Goal: Task Accomplishment & Management: Use online tool/utility

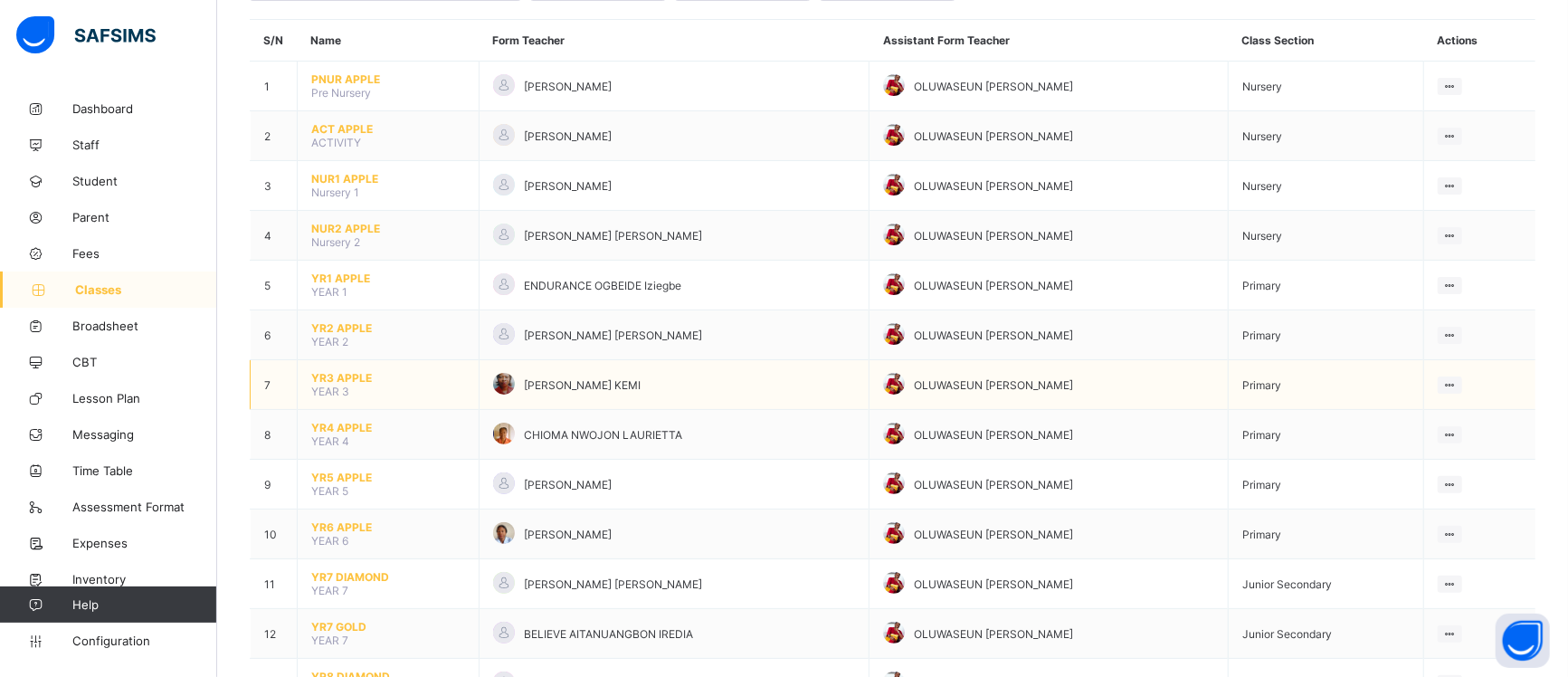
scroll to position [147, 0]
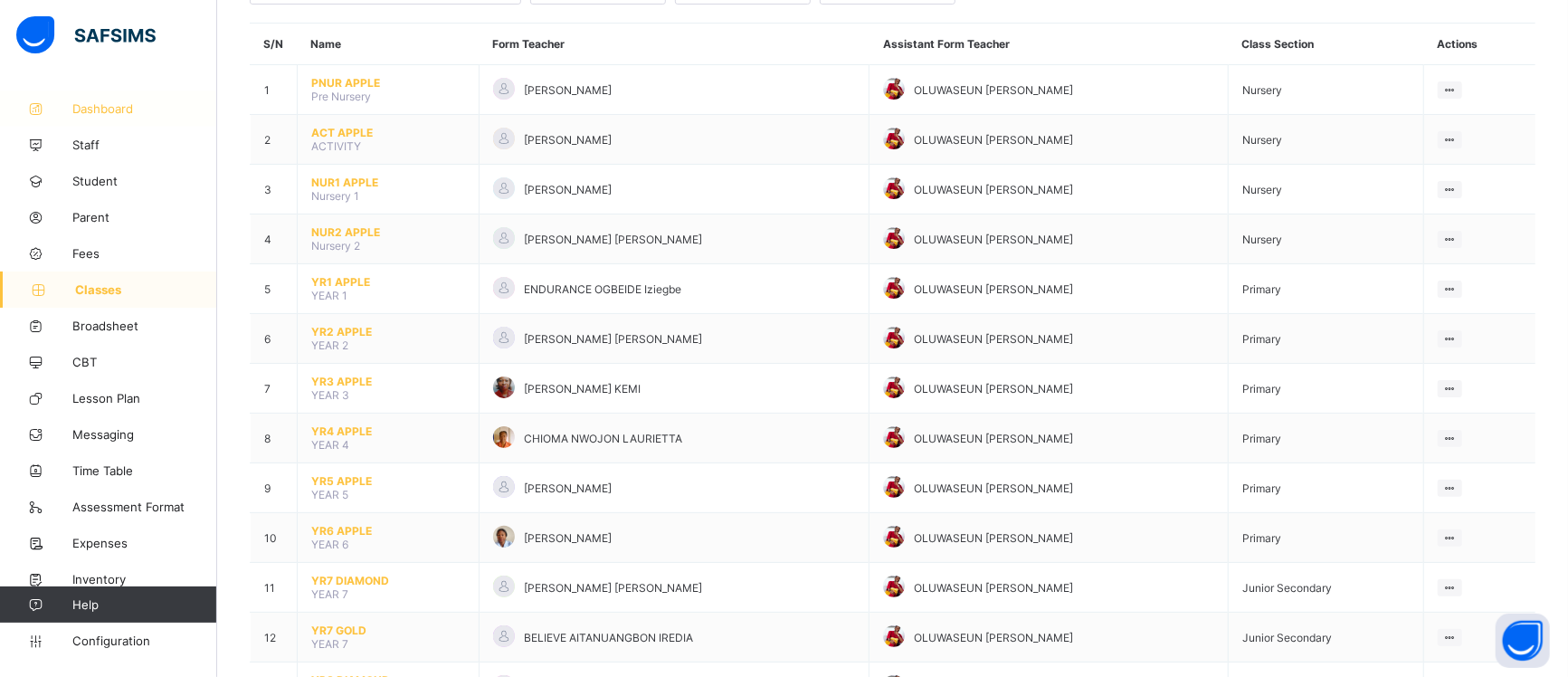
click at [141, 107] on span "Dashboard" at bounding box center [144, 109] width 144 height 15
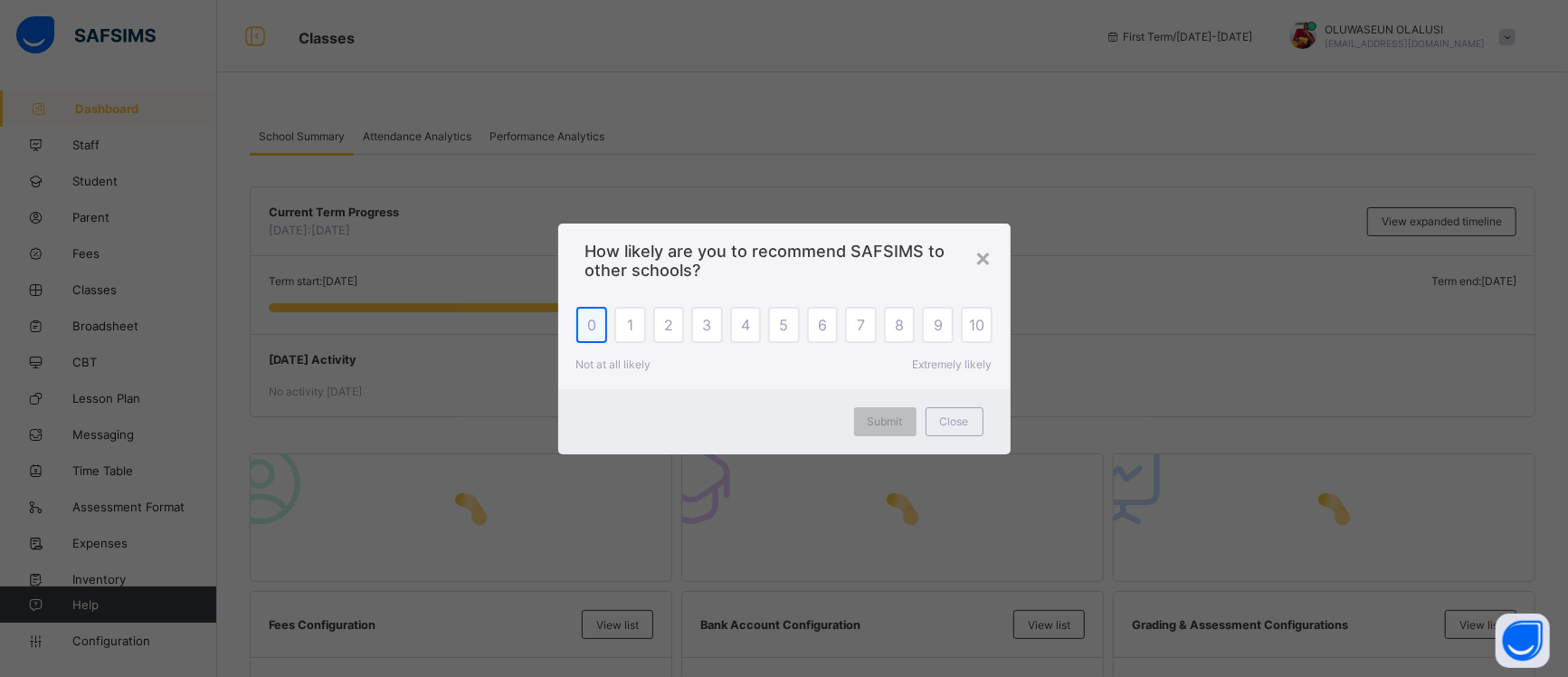
click at [590, 324] on div "0" at bounding box center [592, 325] width 32 height 36
click at [891, 422] on span "Submit" at bounding box center [885, 421] width 35 height 14
click at [983, 259] on div "×" at bounding box center [984, 257] width 17 height 31
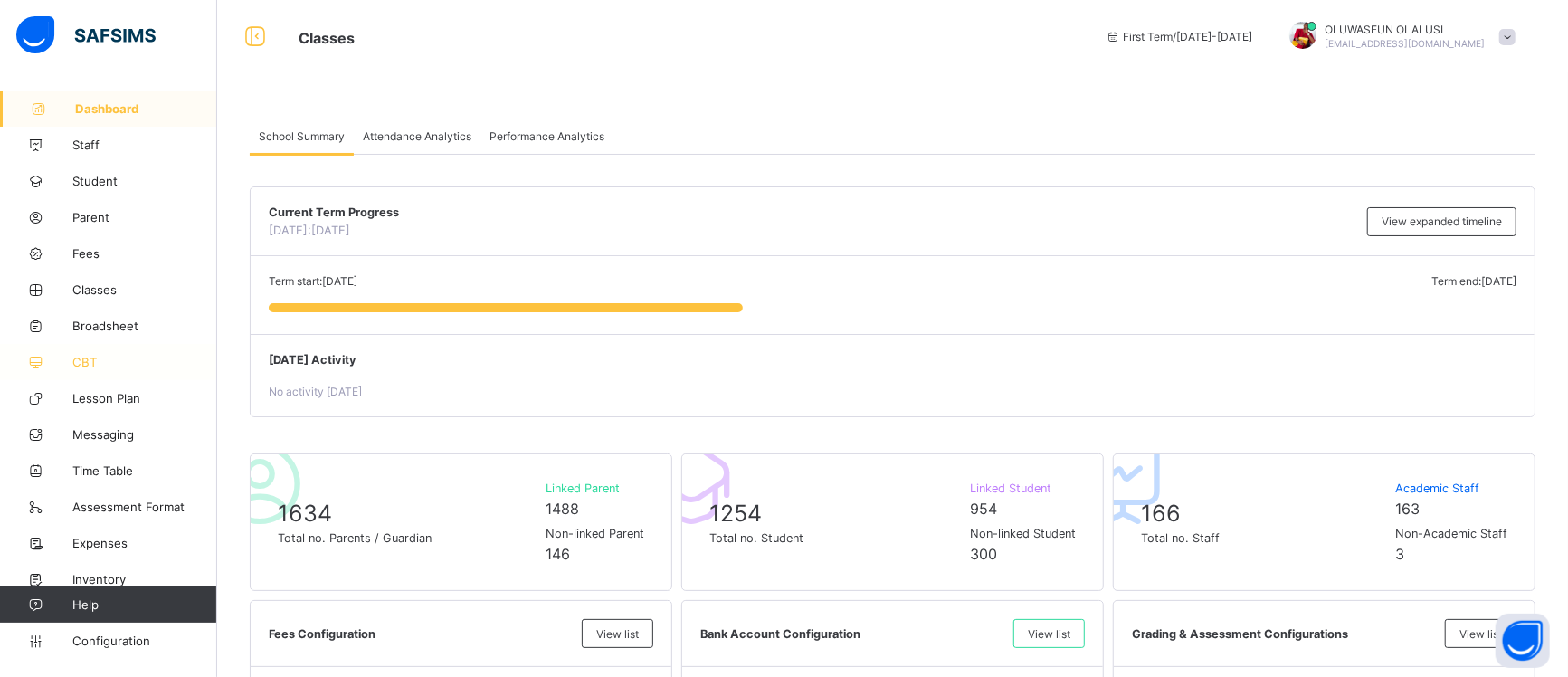
click at [83, 364] on span "CBT" at bounding box center [144, 361] width 144 height 15
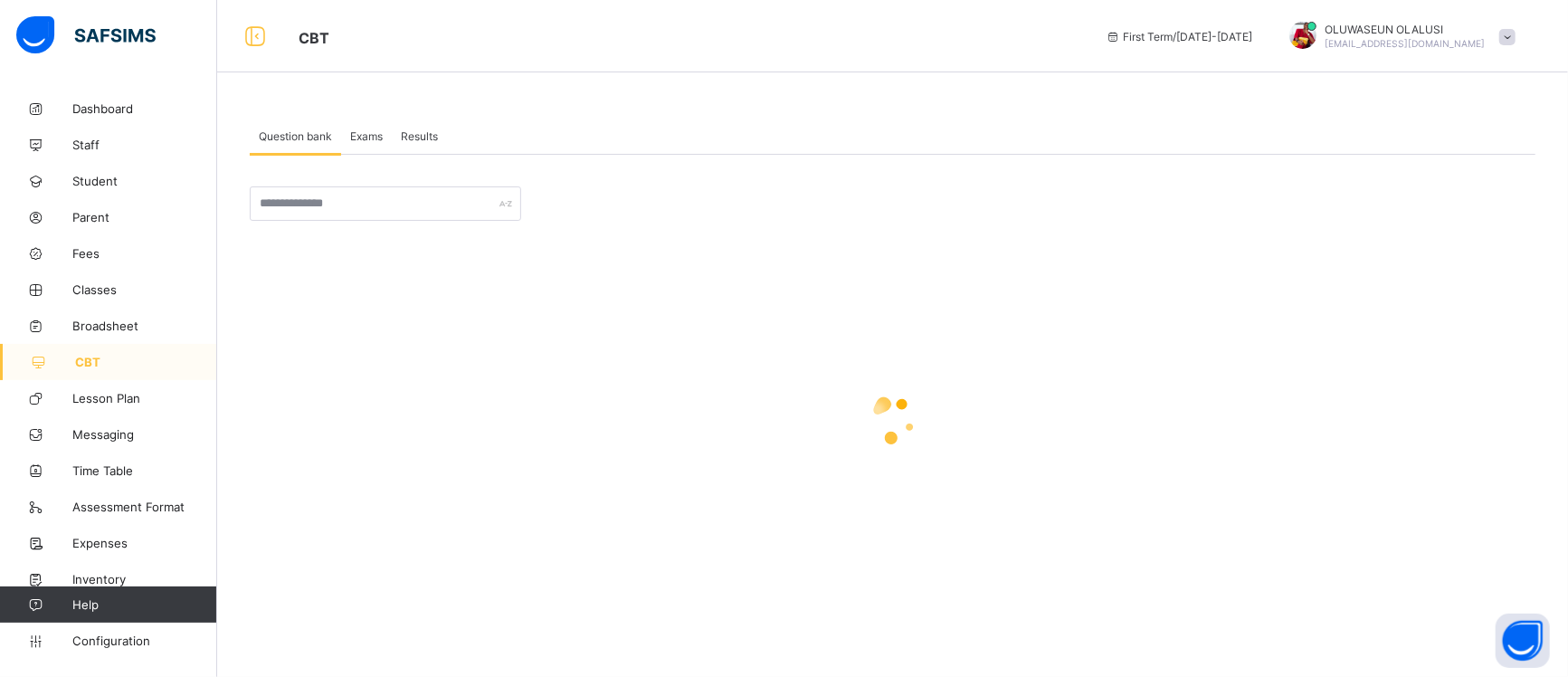
click at [373, 129] on span "Exams" at bounding box center [366, 136] width 33 height 14
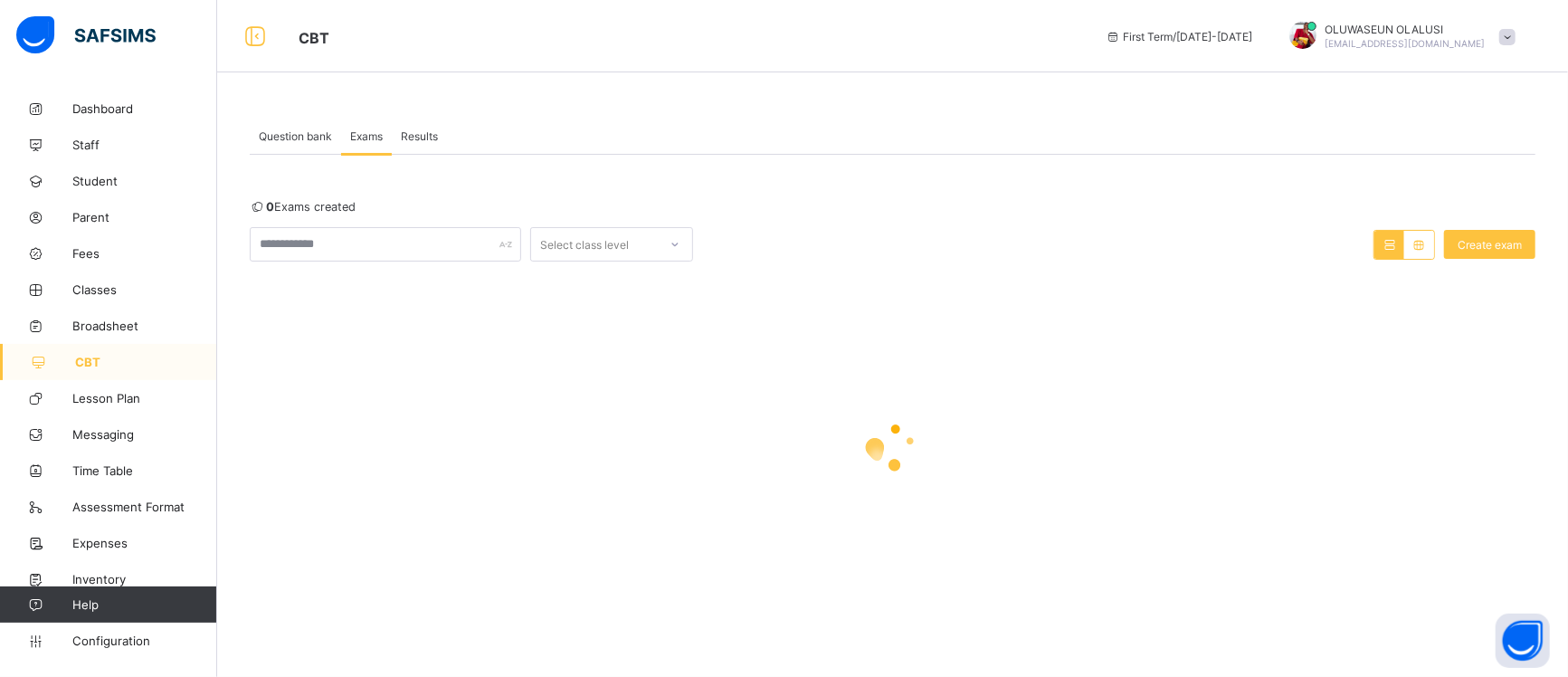
click at [393, 133] on div "Results" at bounding box center [419, 135] width 55 height 36
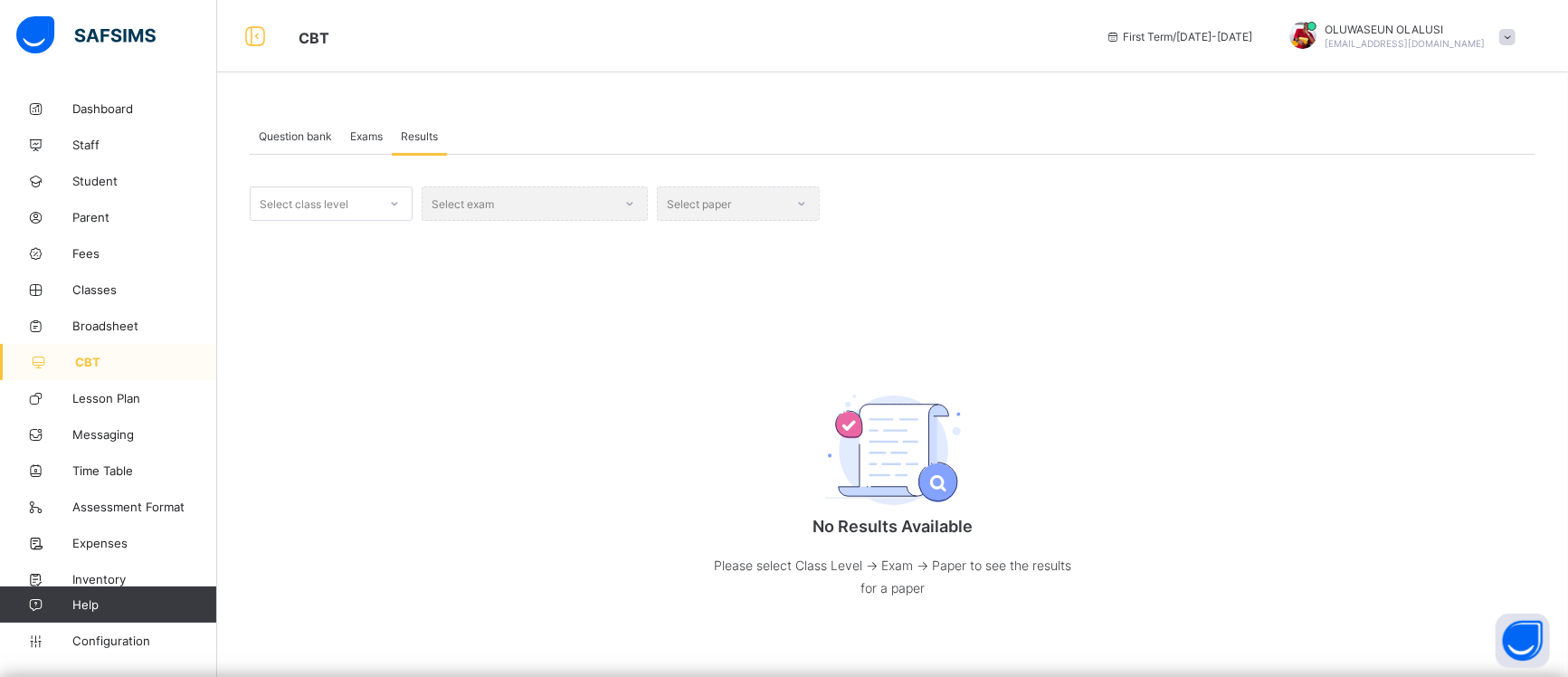
click at [308, 141] on span "Question bank" at bounding box center [296, 136] width 74 height 14
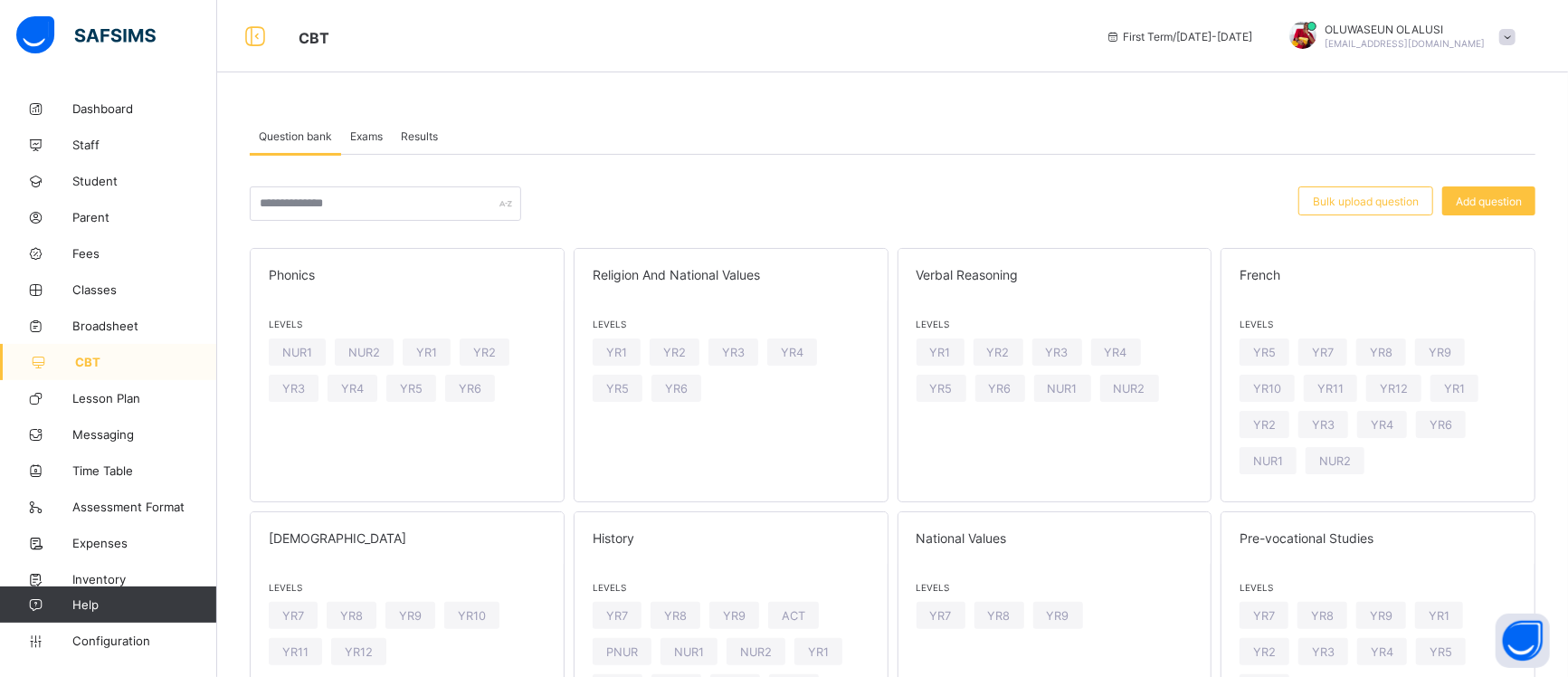
click at [360, 131] on span "Exams" at bounding box center [366, 136] width 33 height 14
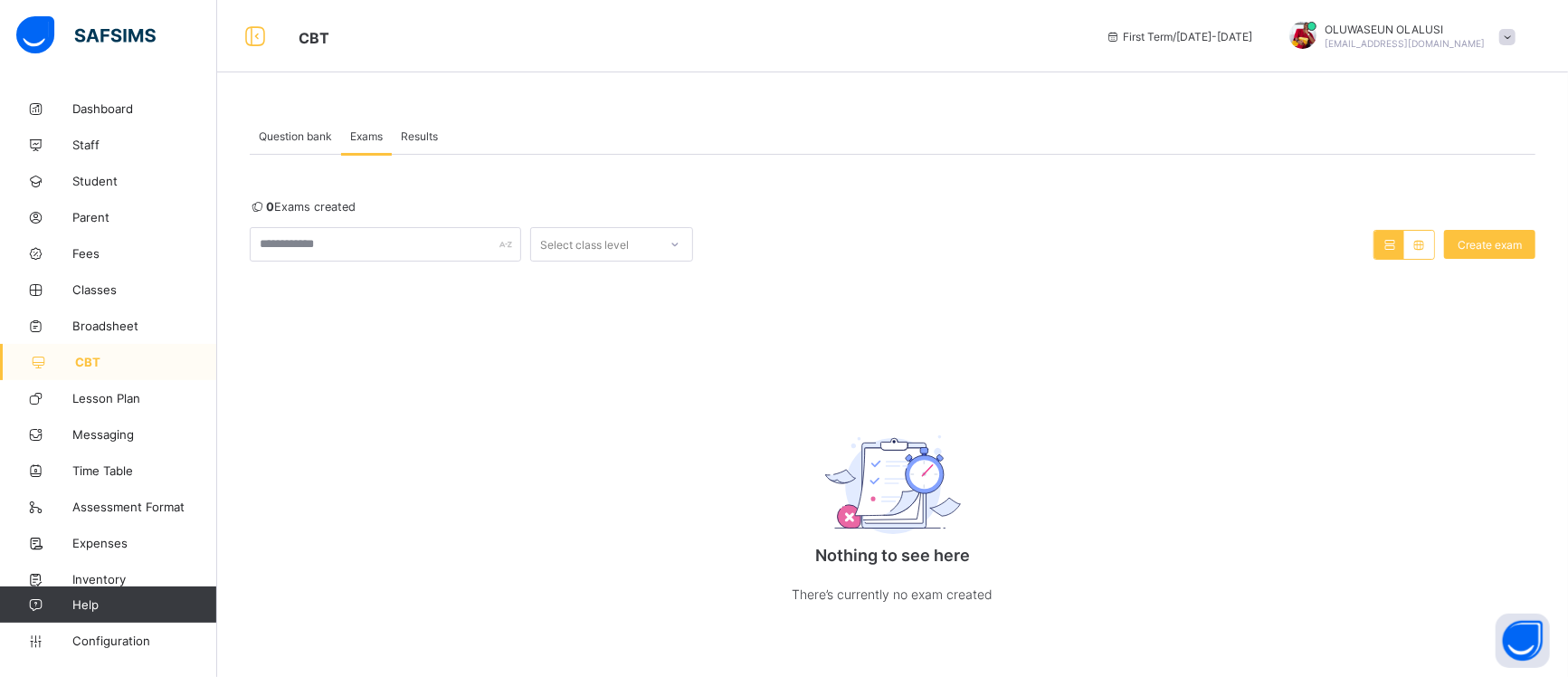
click at [294, 136] on span "Question bank" at bounding box center [296, 136] width 74 height 14
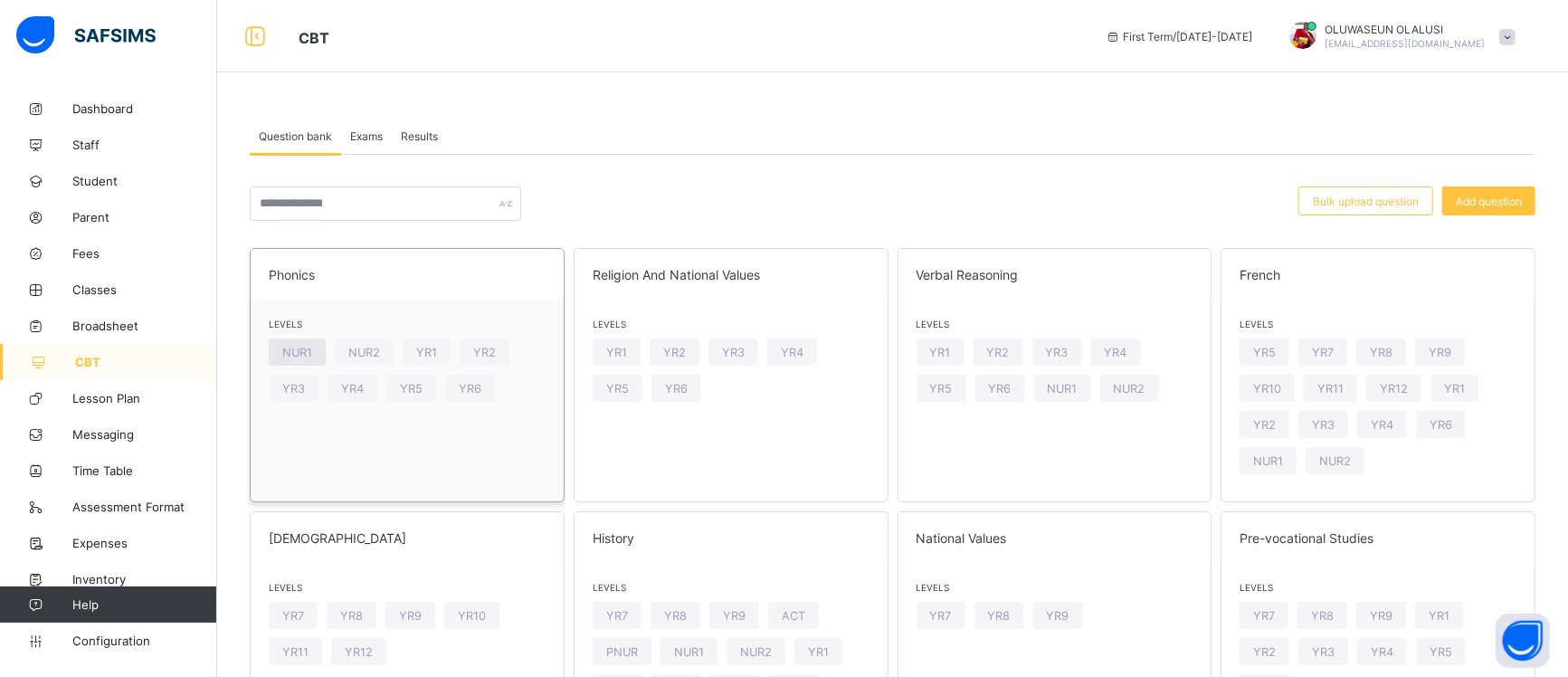
click at [294, 348] on span "NUR1" at bounding box center [298, 352] width 30 height 14
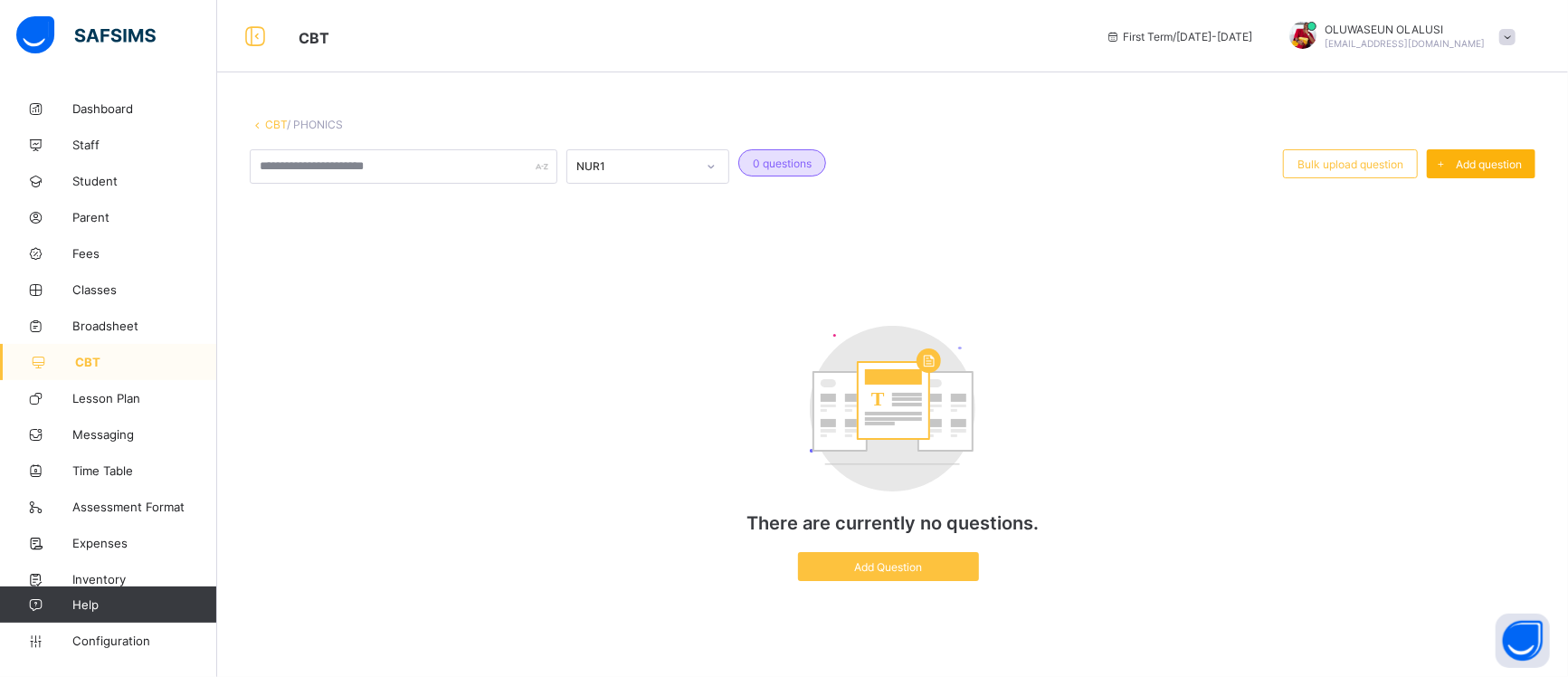
click at [1484, 163] on span "Add question" at bounding box center [1489, 164] width 66 height 14
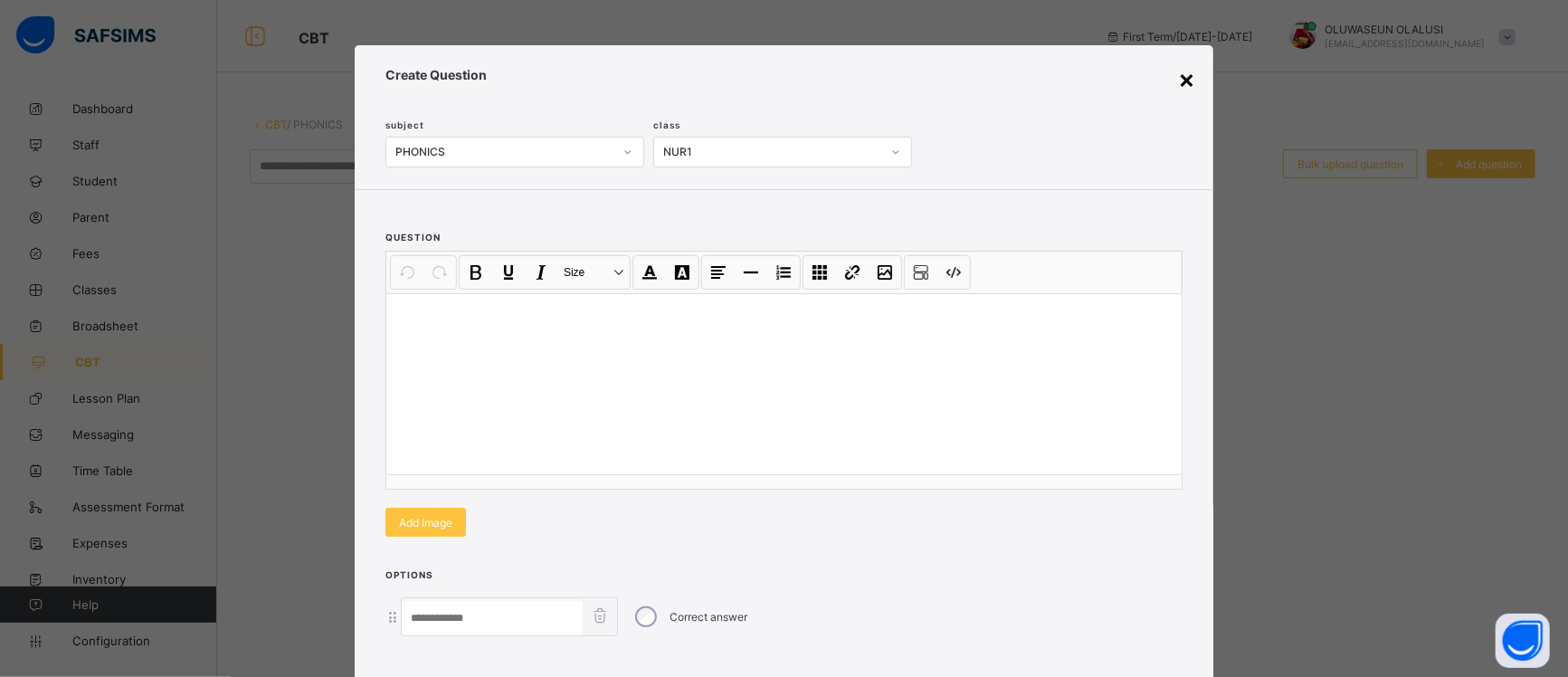
click at [1180, 82] on div "×" at bounding box center [1187, 79] width 17 height 31
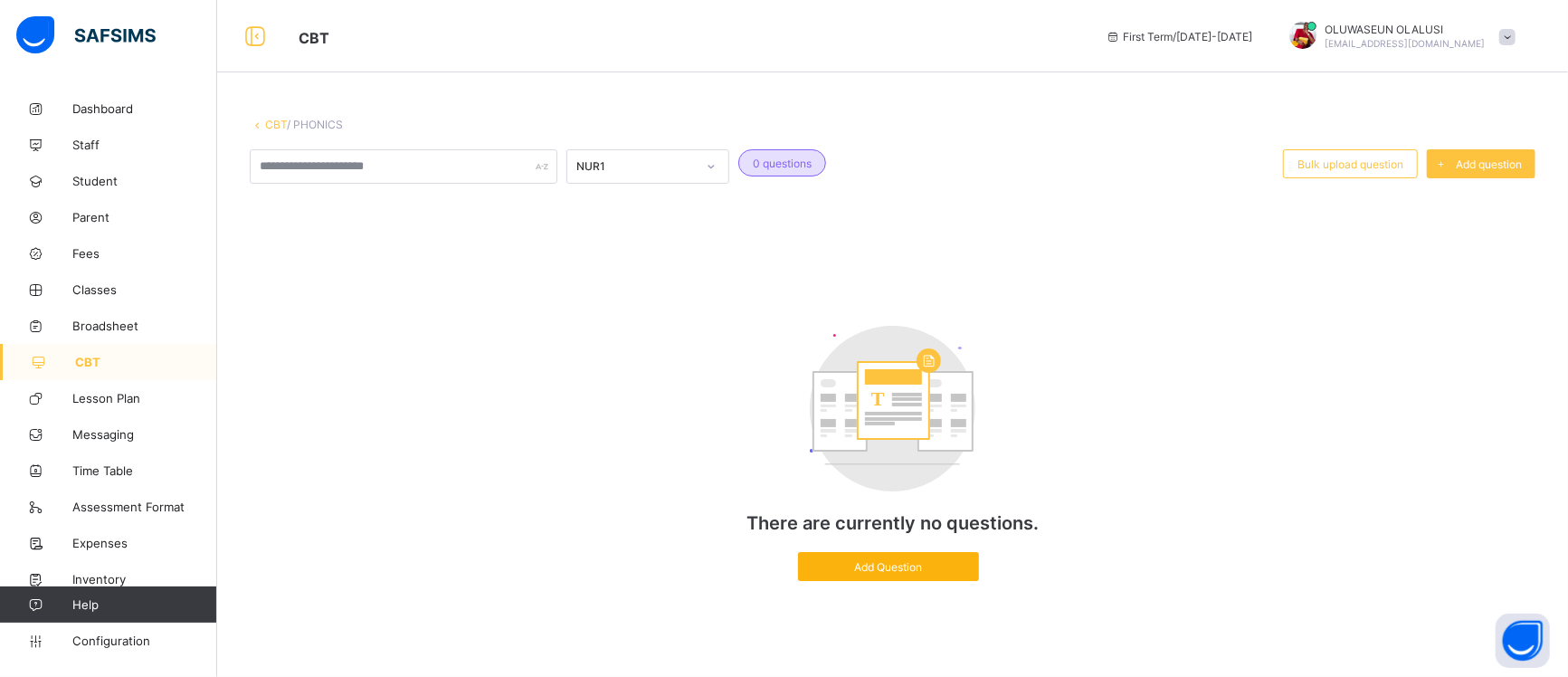
click at [877, 571] on span "Add Question" at bounding box center [888, 567] width 154 height 14
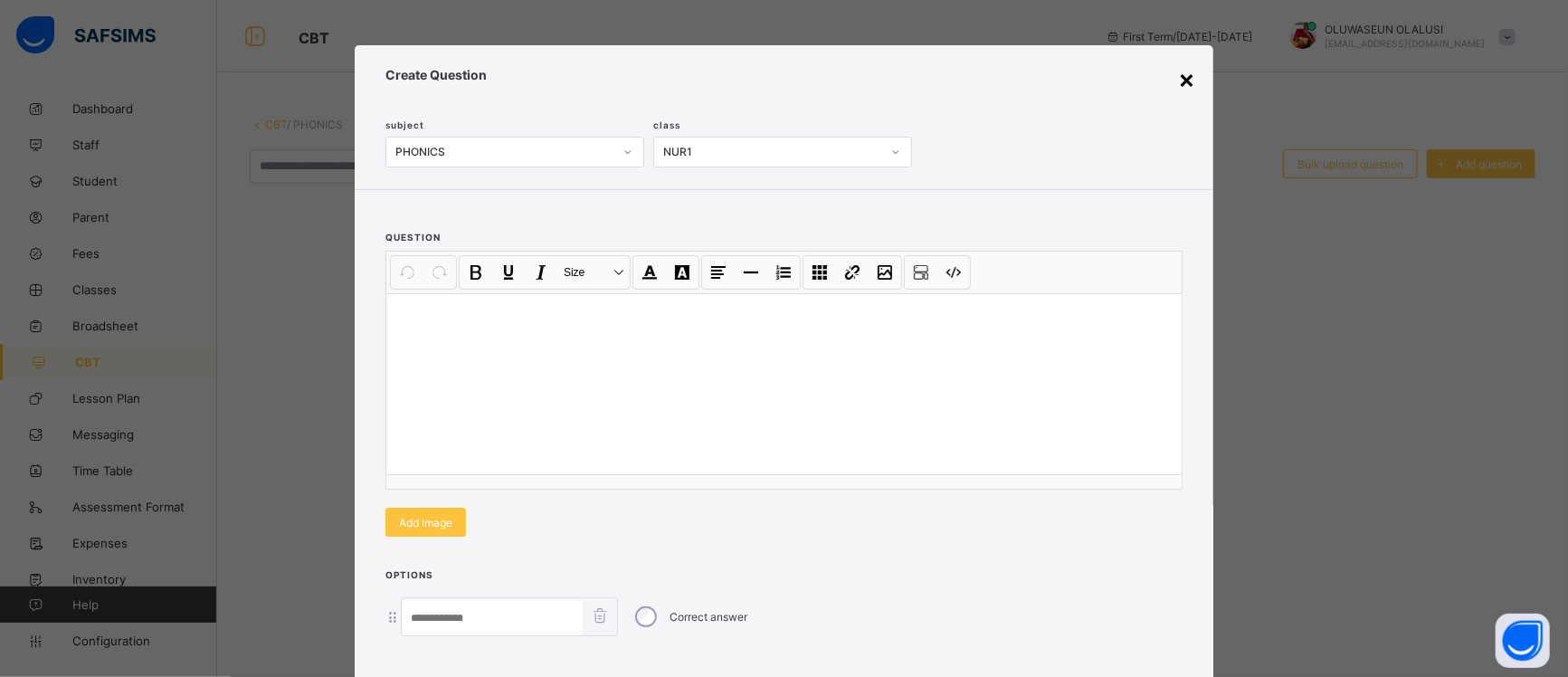
click at [1183, 76] on div "×" at bounding box center [1187, 79] width 17 height 31
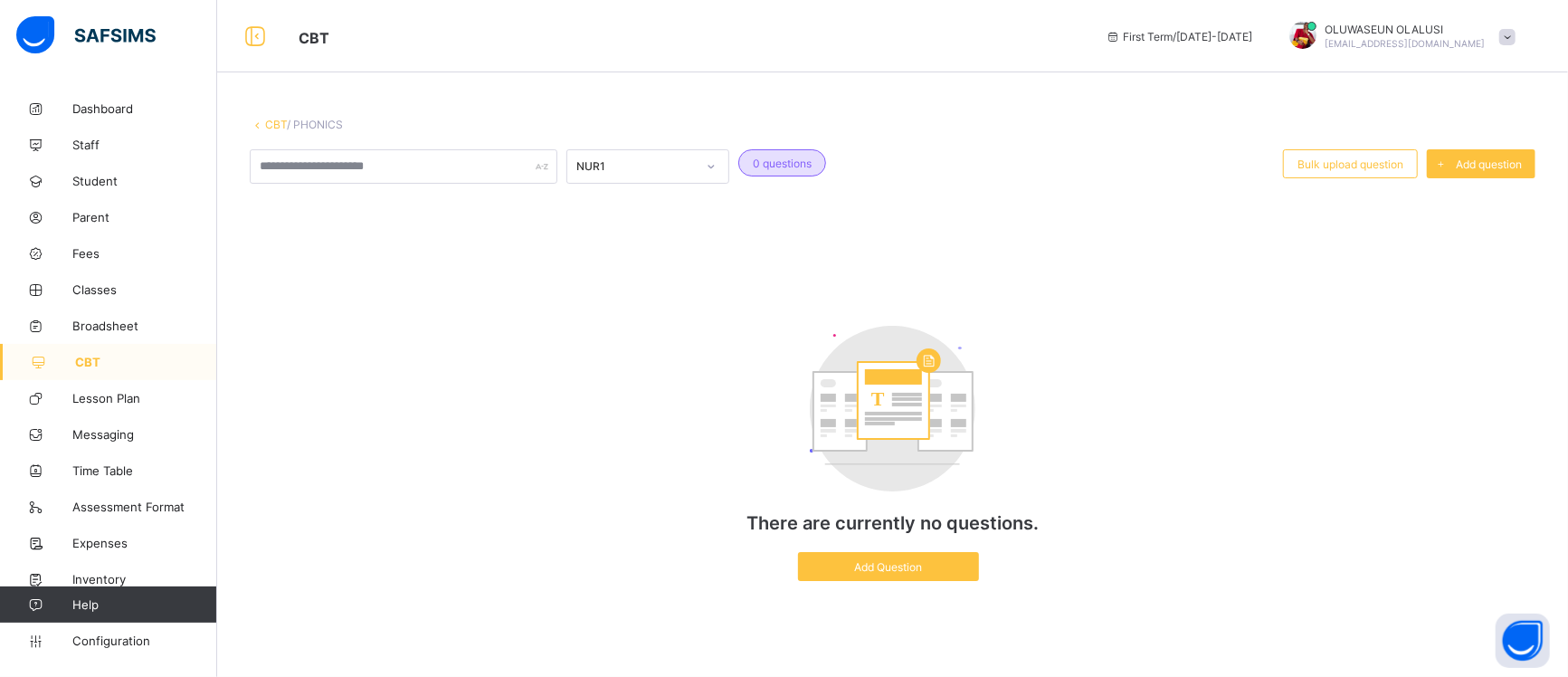
click at [89, 362] on span "CBT" at bounding box center [145, 361] width 142 height 15
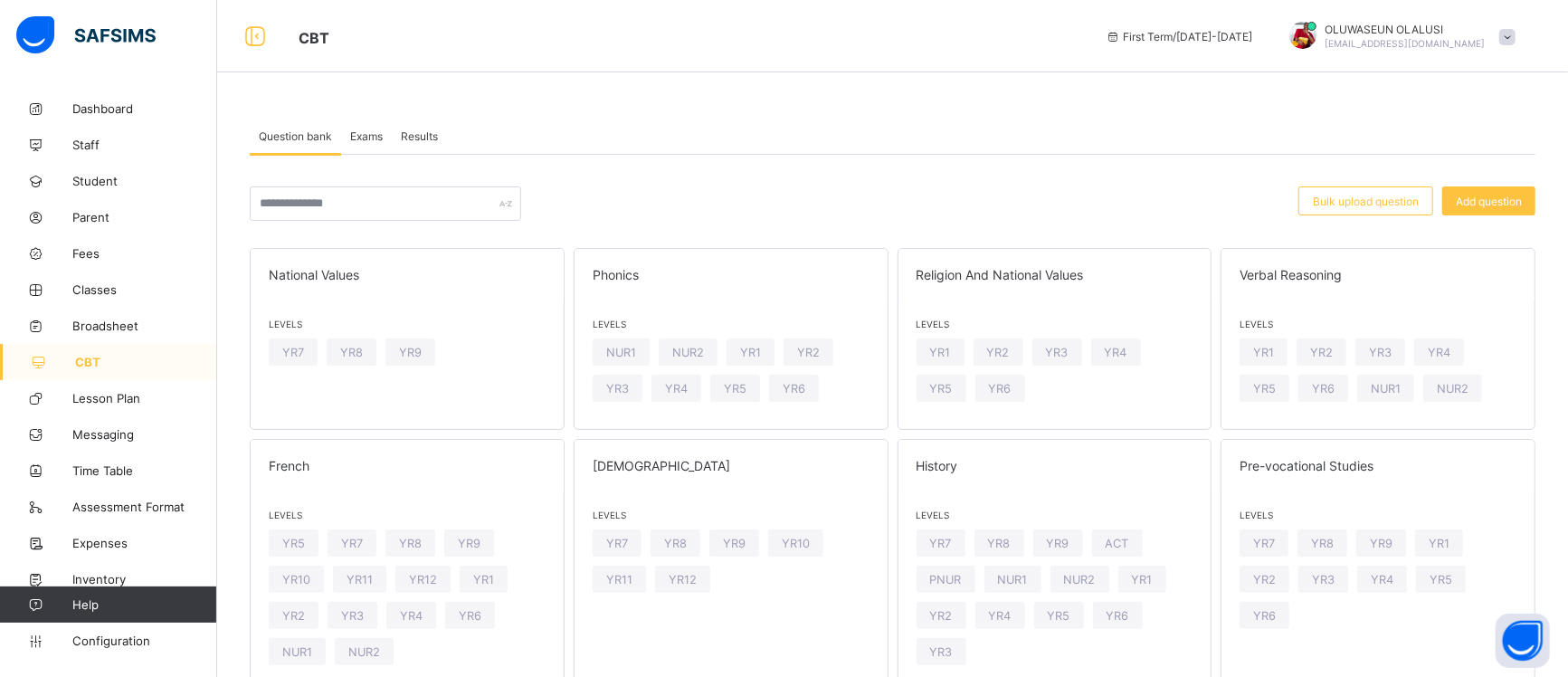
click at [366, 136] on span "Exams" at bounding box center [366, 136] width 33 height 14
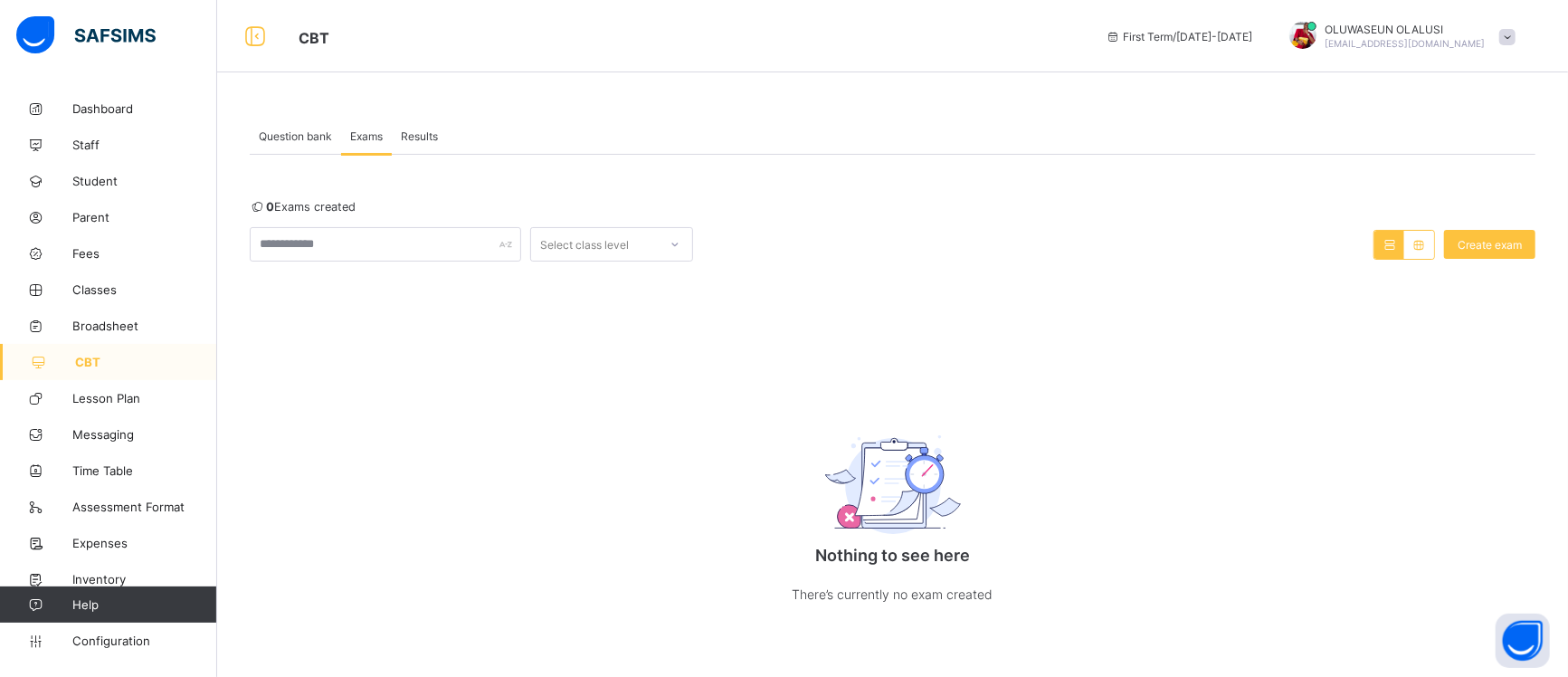
click at [423, 134] on span "Results" at bounding box center [419, 136] width 37 height 14
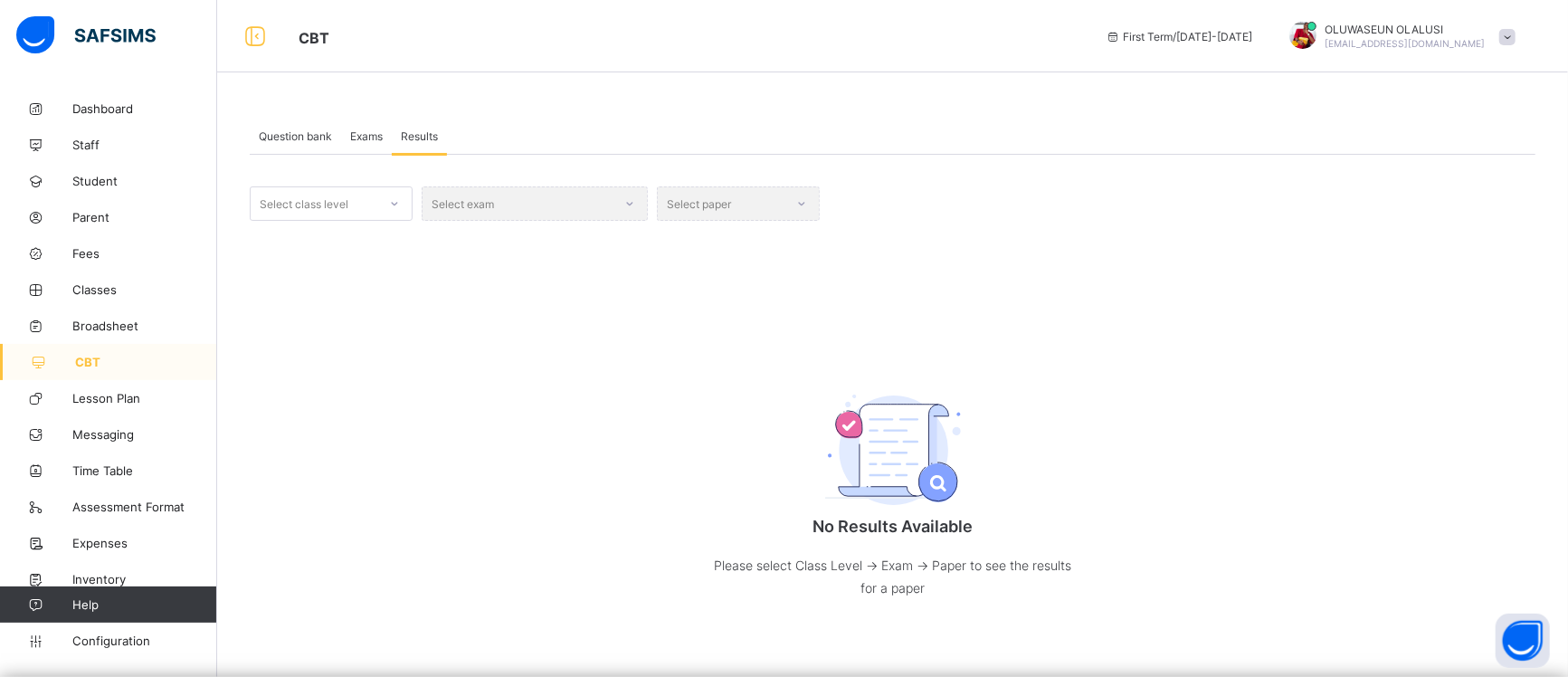
click at [317, 132] on span "Question bank" at bounding box center [296, 136] width 74 height 14
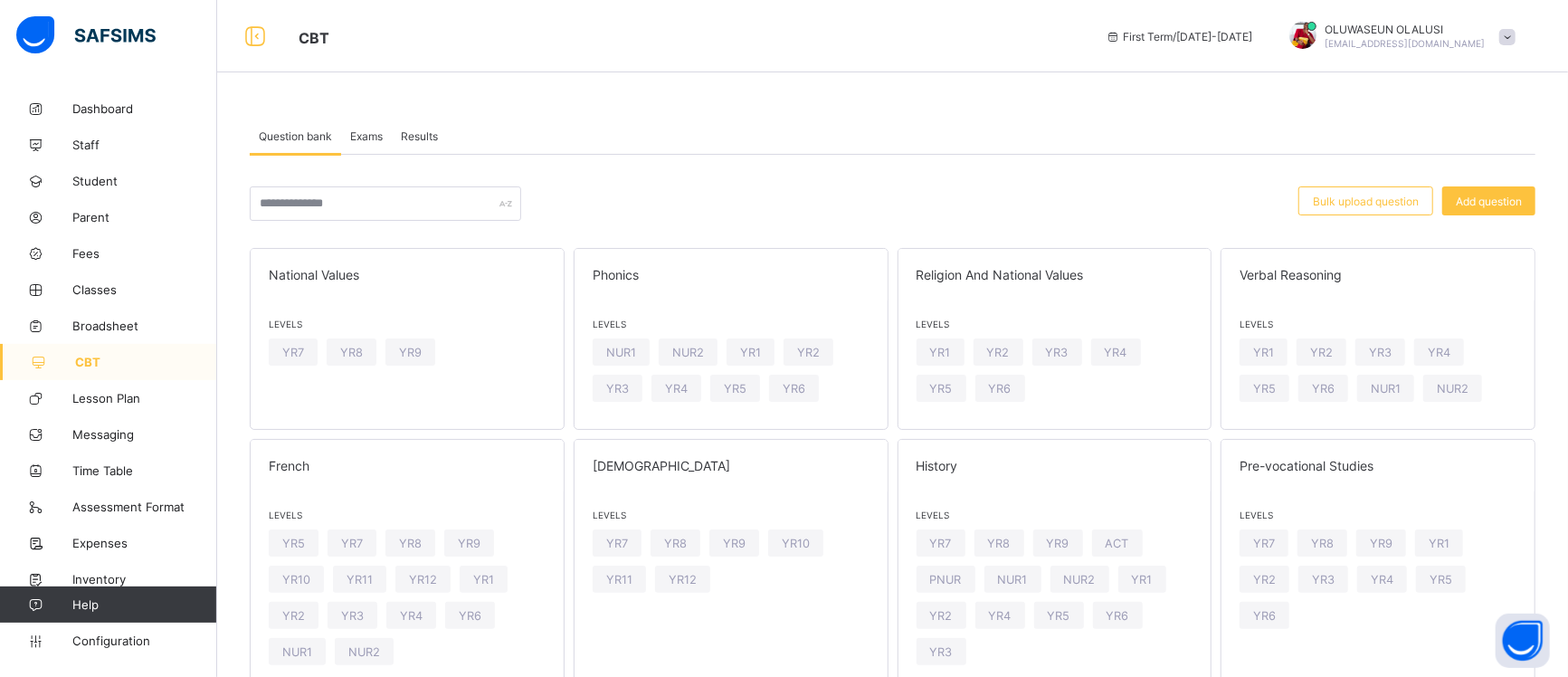
click at [358, 140] on span "Exams" at bounding box center [366, 136] width 33 height 14
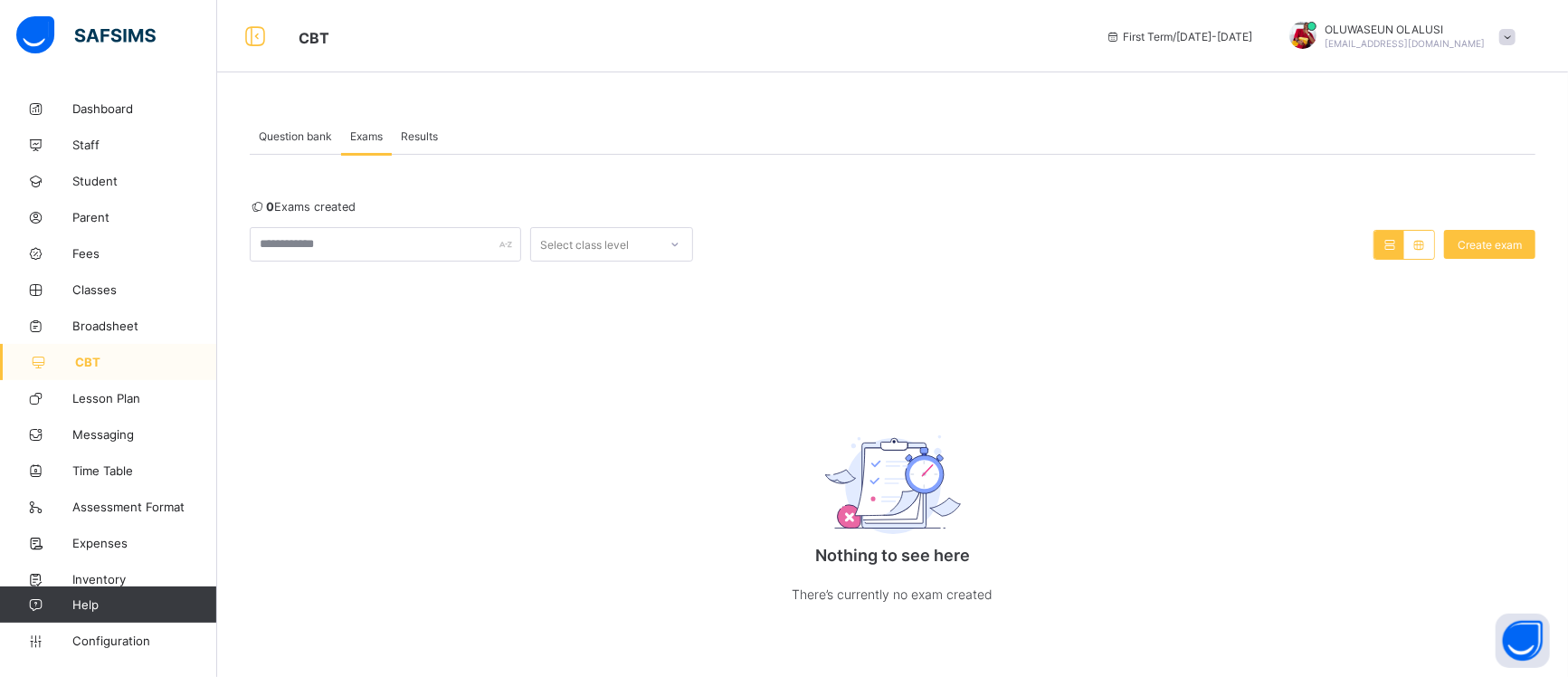
click at [431, 140] on span "Results" at bounding box center [419, 136] width 37 height 14
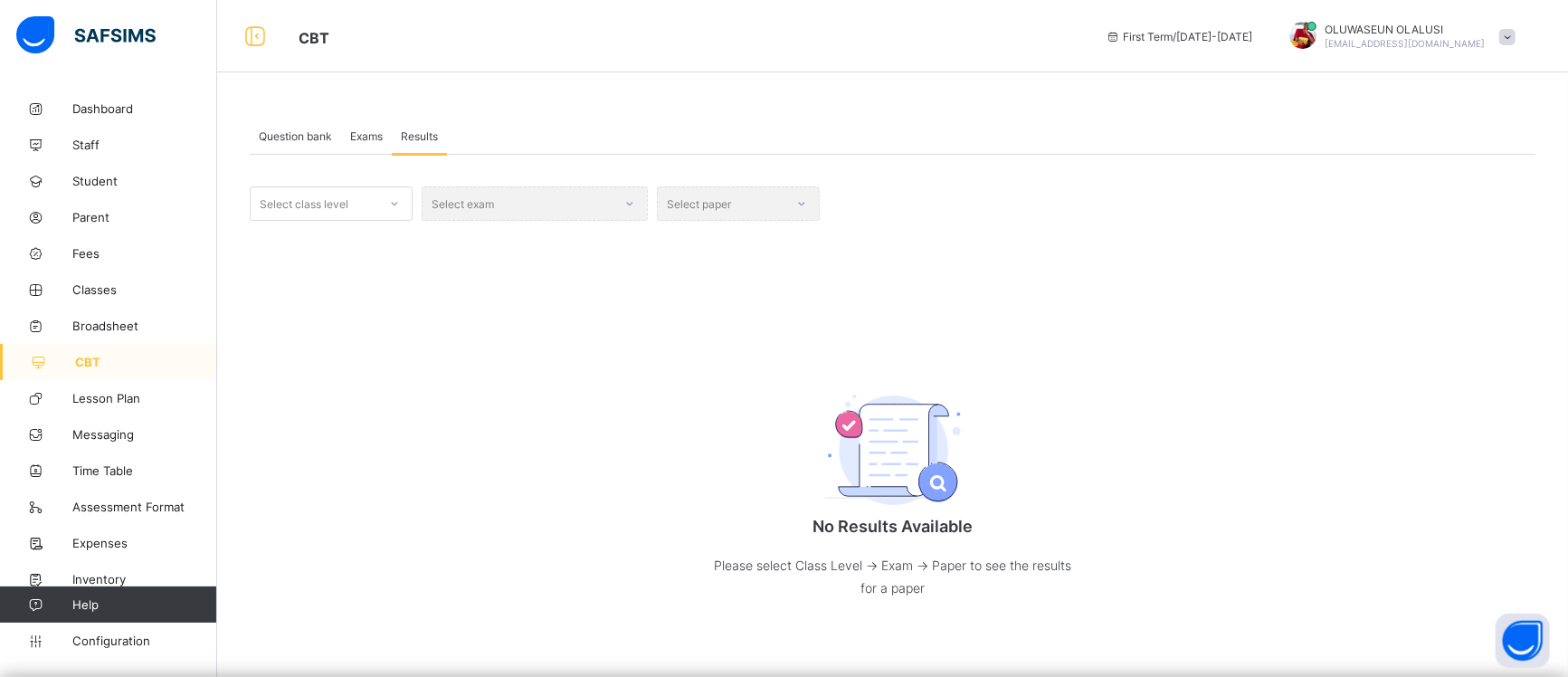
click at [301, 130] on span "Question bank" at bounding box center [296, 136] width 74 height 14
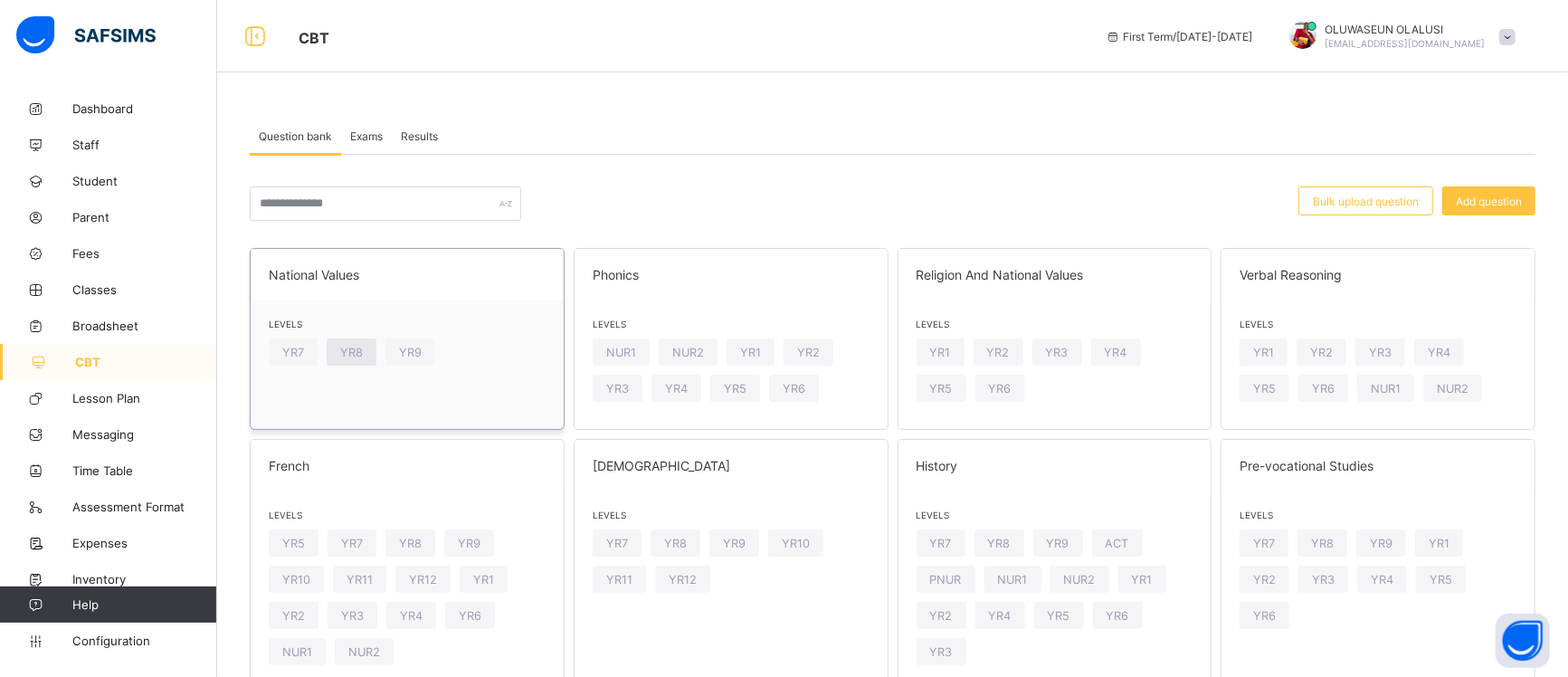
click at [356, 353] on span "YR8" at bounding box center [351, 352] width 23 height 14
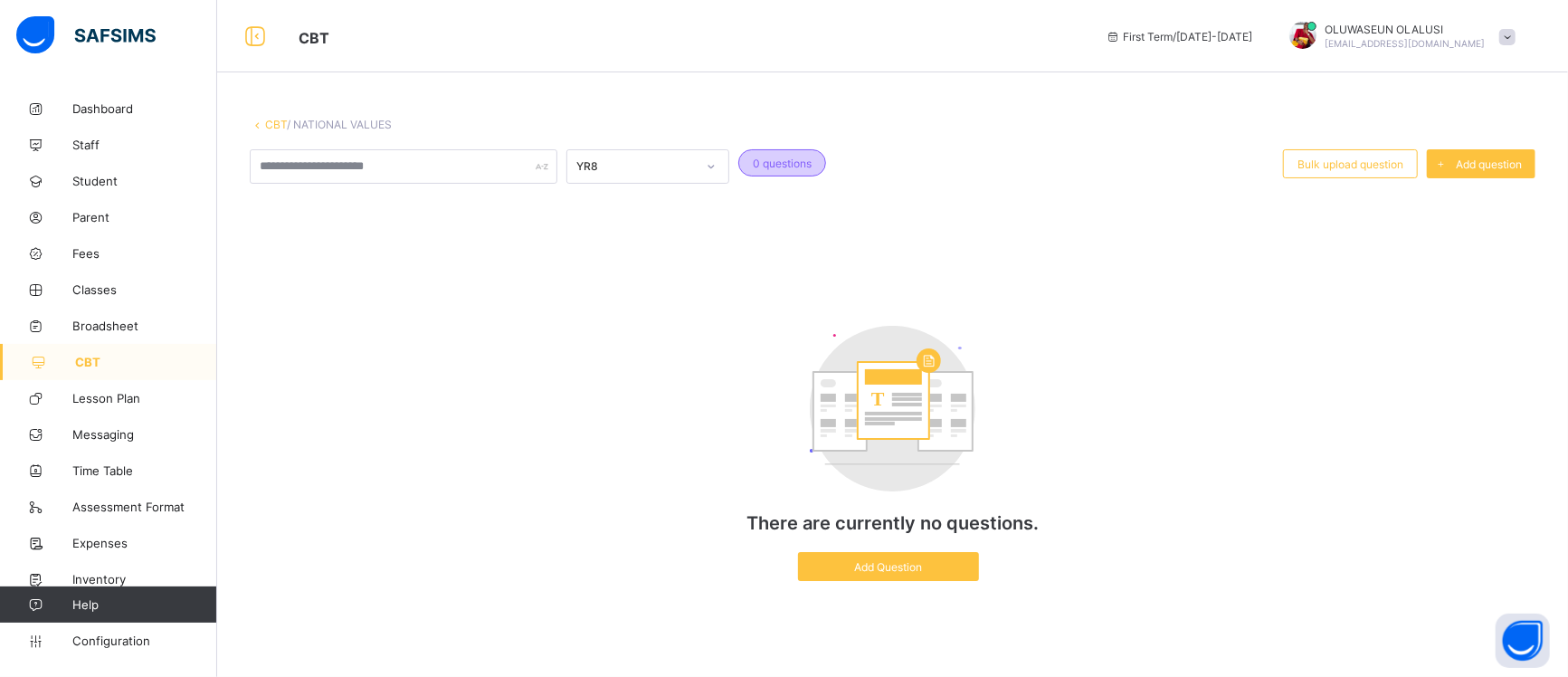
click at [782, 164] on span "0 questions" at bounding box center [782, 163] width 59 height 14
click at [1347, 170] on div "Bulk upload question" at bounding box center [1350, 163] width 134 height 29
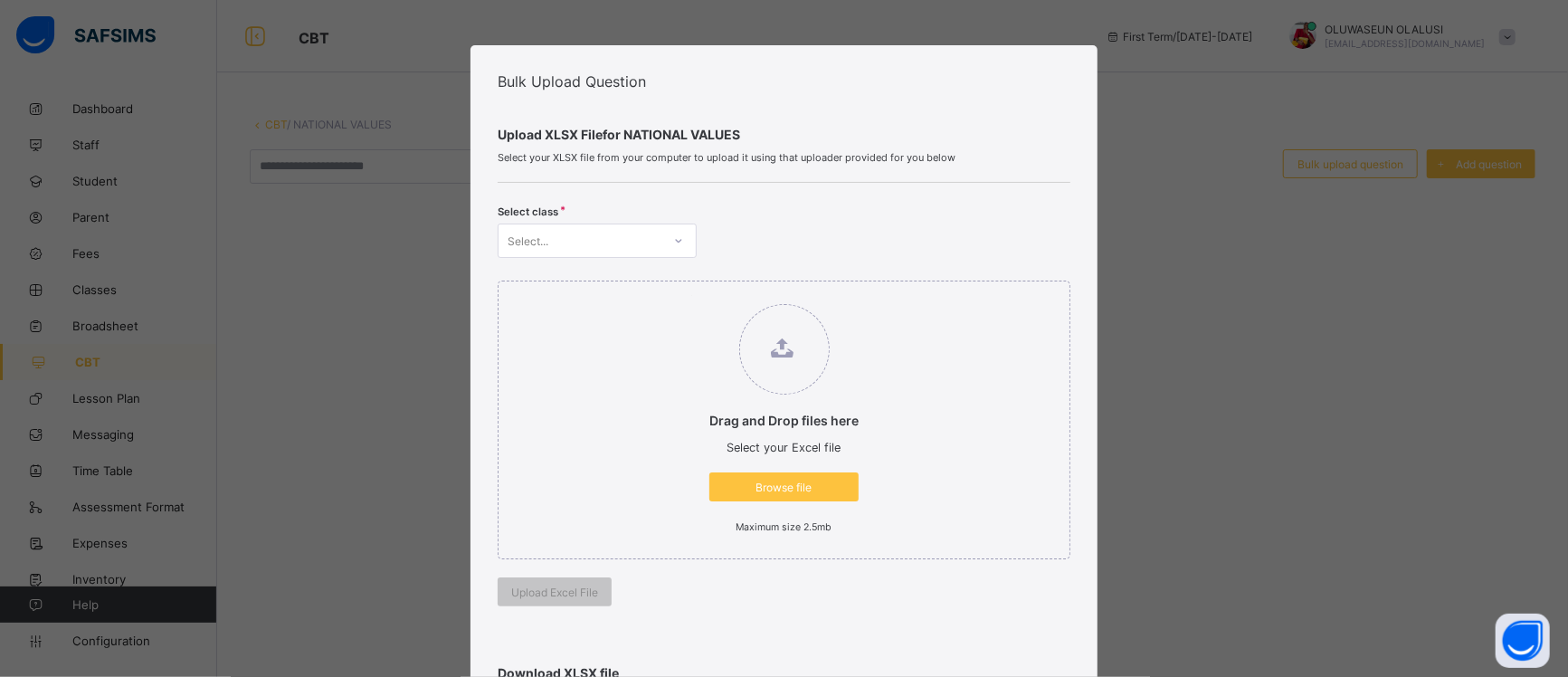
click at [678, 238] on icon at bounding box center [678, 241] width 11 height 18
click at [649, 284] on div "YR7" at bounding box center [597, 280] width 197 height 28
click at [673, 243] on icon at bounding box center [678, 241] width 11 height 18
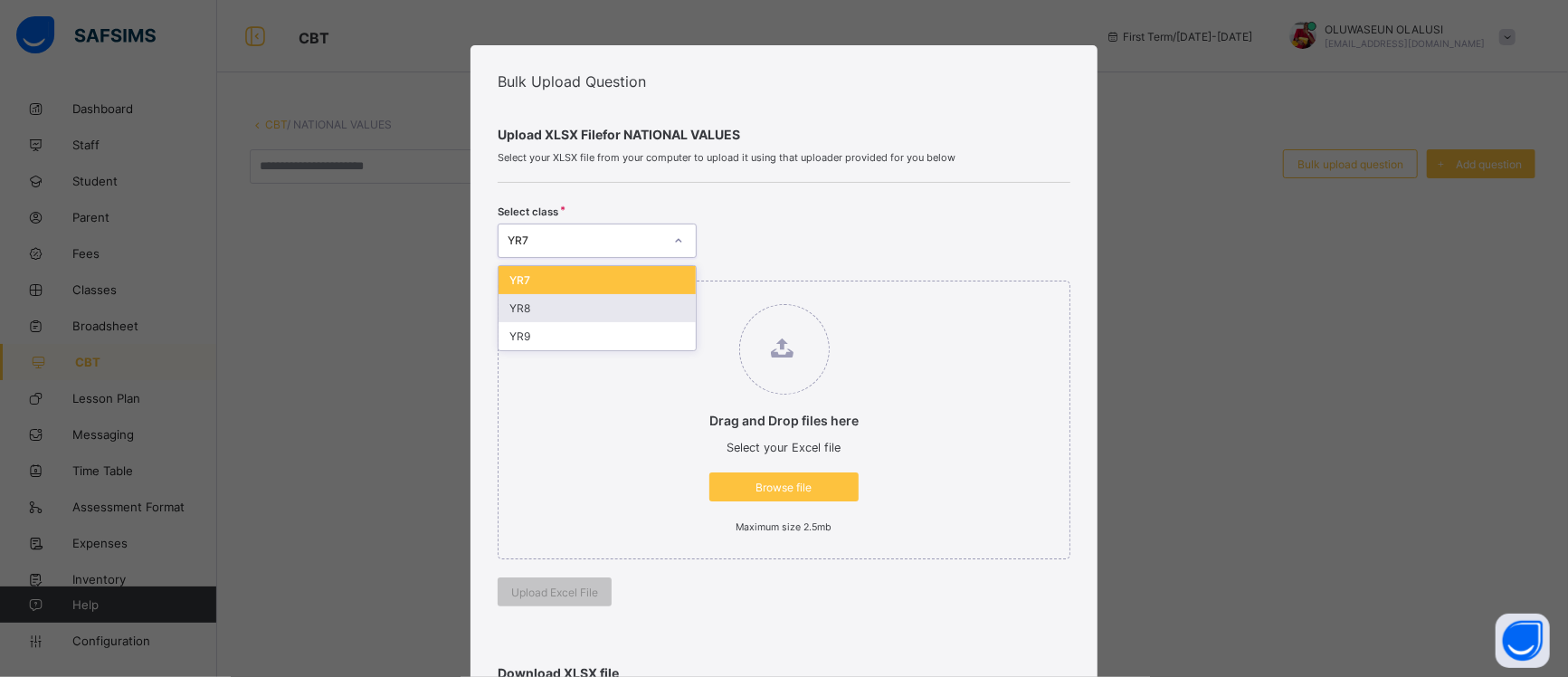
click at [634, 306] on div "YR8" at bounding box center [597, 308] width 197 height 28
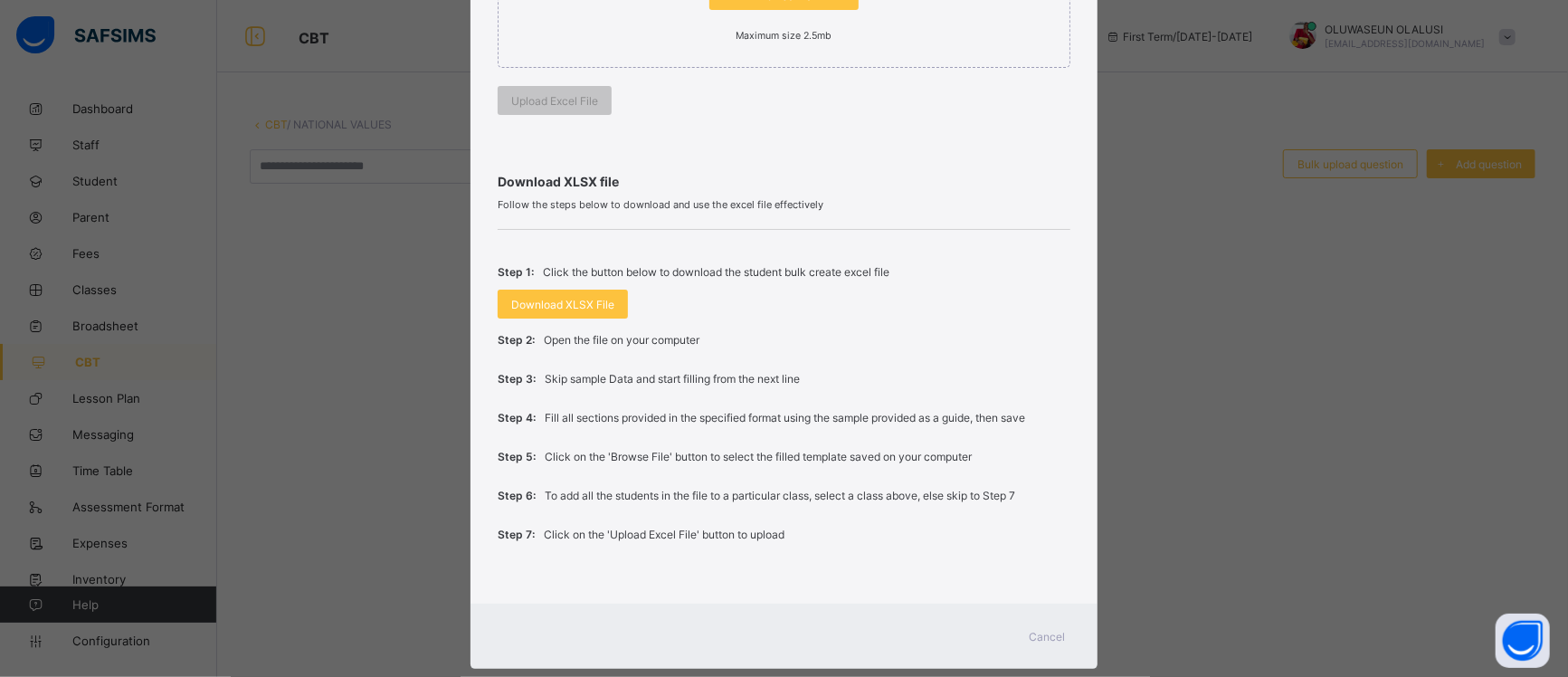
scroll to position [522, 0]
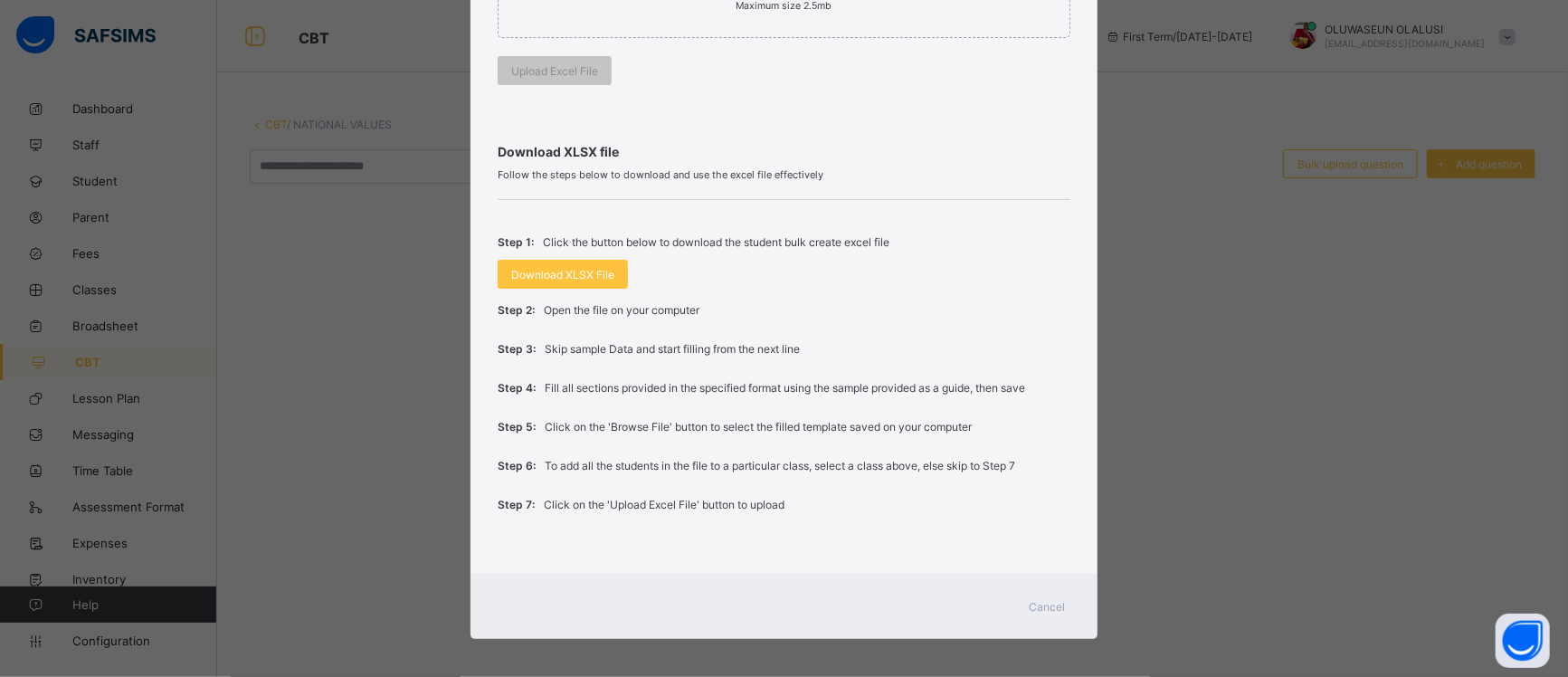
click at [1042, 600] on span "Cancel" at bounding box center [1047, 607] width 36 height 14
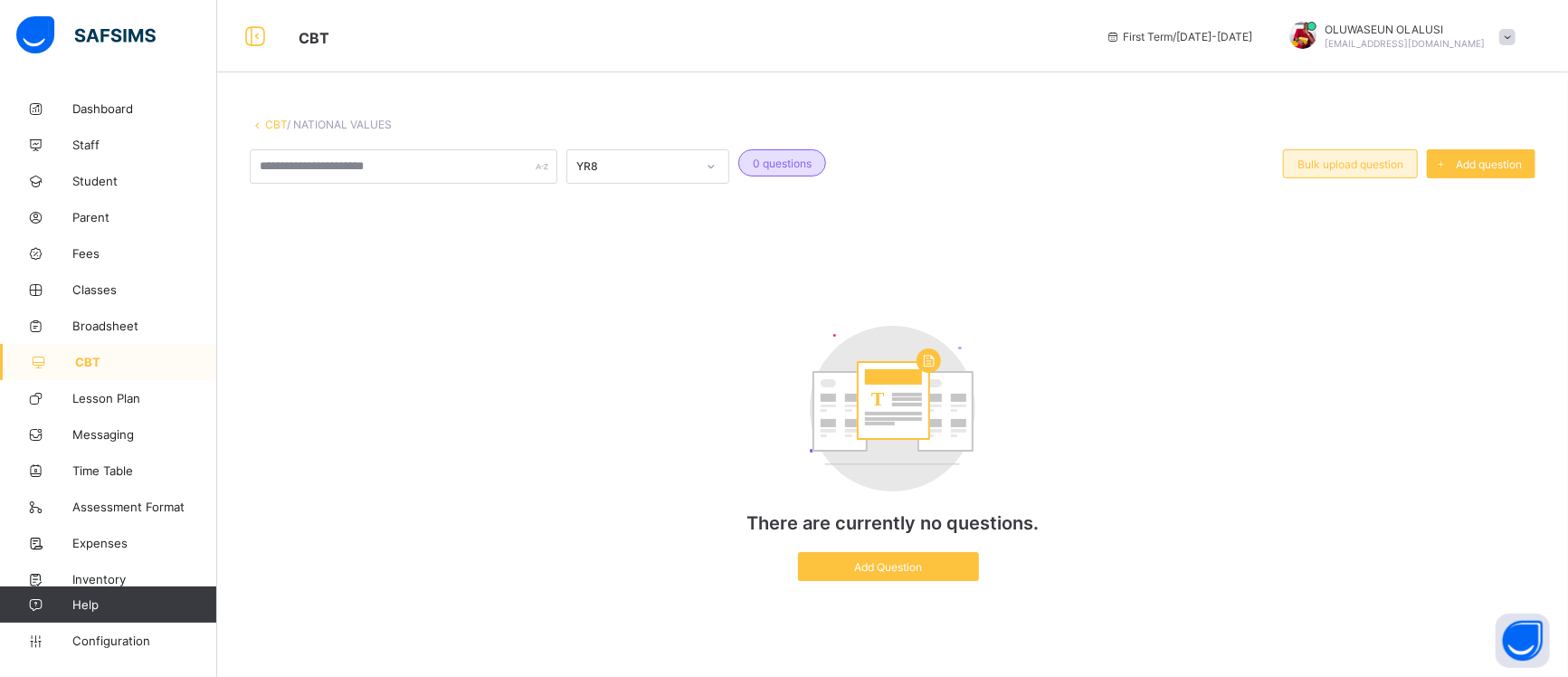
click at [1347, 161] on span "Bulk upload question" at bounding box center [1351, 164] width 106 height 14
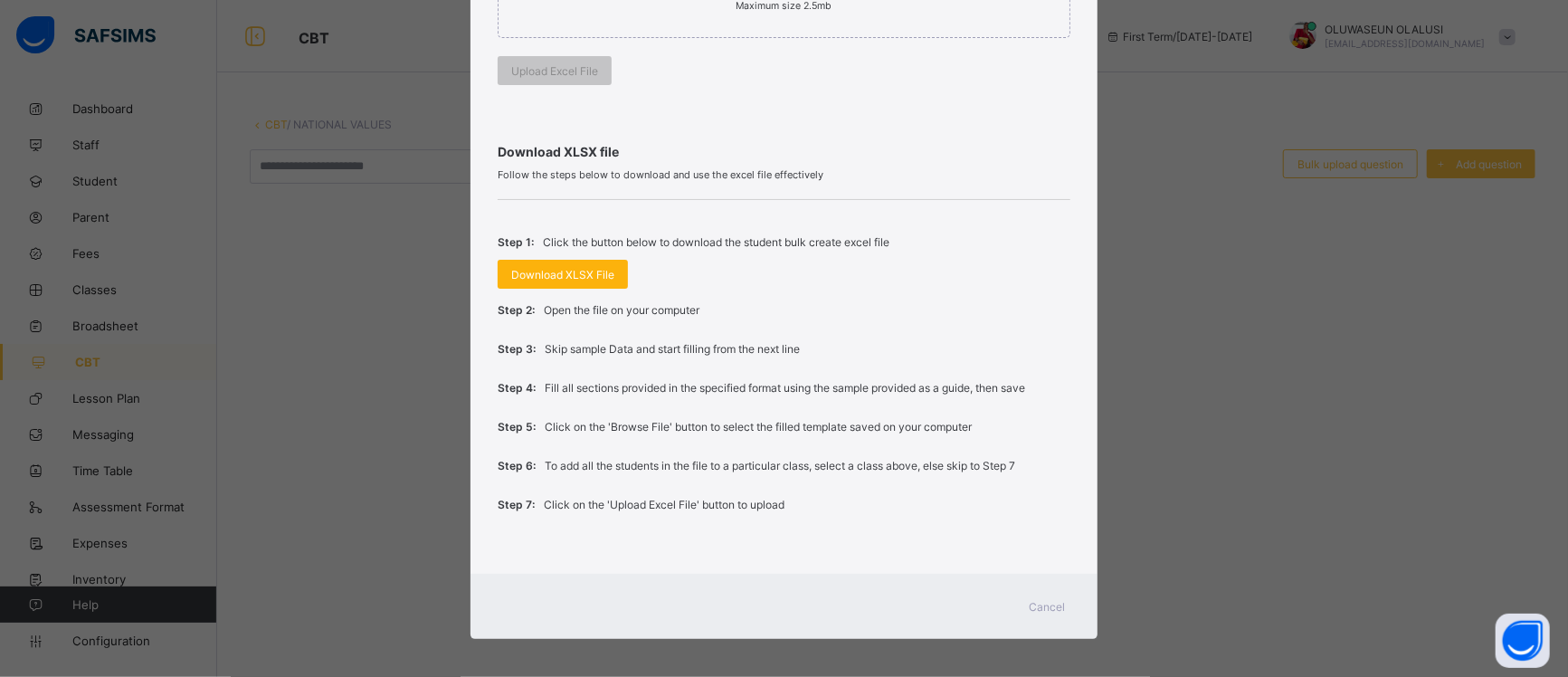
click at [557, 274] on span "Download XLSX File" at bounding box center [563, 275] width 104 height 14
click at [964, 346] on div "Step 3: Skip sample Data and start filling from the next line" at bounding box center [784, 348] width 572 height 39
